Goal: Browse casually

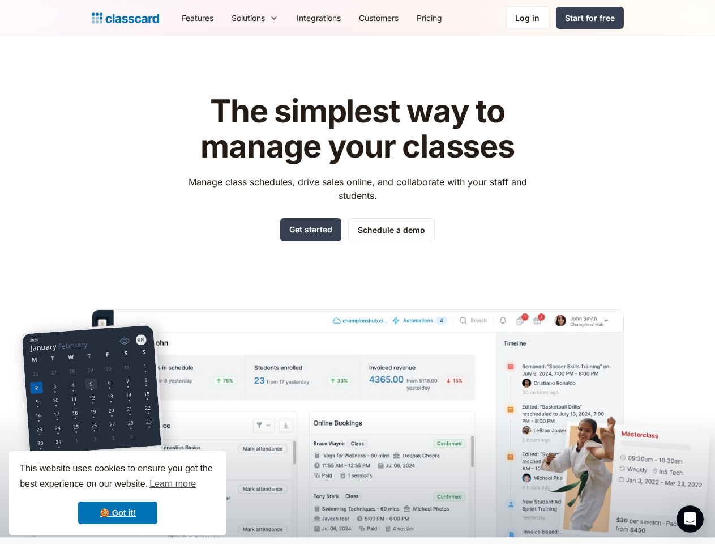
click at [357, 272] on div "The simplest way to manage your classes Manage class schedules, drive sales onl…" at bounding box center [358, 306] width 532 height 461
click at [118, 493] on div "This website uses cookies to ensure you get the best experience on our website.…" at bounding box center [117, 493] width 217 height 84
click at [398, 18] on nav "Features Resources Blog The latest industry news, updates and info. Customer st…" at bounding box center [398, 17] width 451 height 25
click at [223, 18] on div "Solutions Sports academy Swim school Dance studio Gymnastics Music school Marti…" at bounding box center [255, 17] width 65 height 25
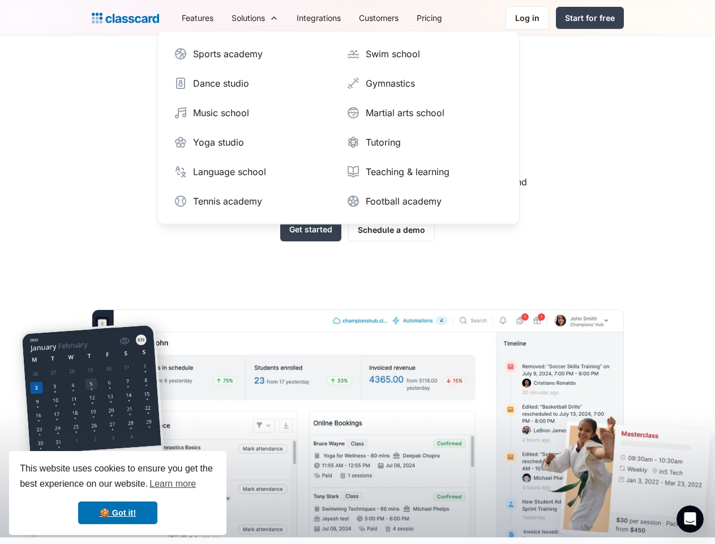
click at [690, 519] on icon "Open Intercom Messenger" at bounding box center [690, 519] width 19 height 19
